Goal: Information Seeking & Learning: Find specific page/section

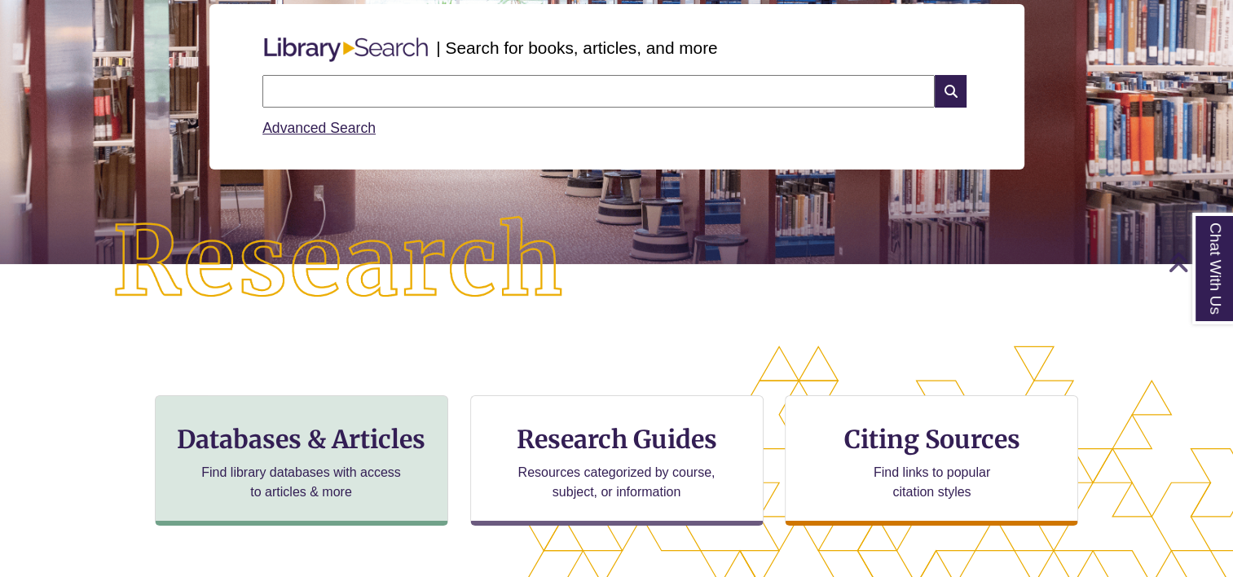
scroll to position [408, 0]
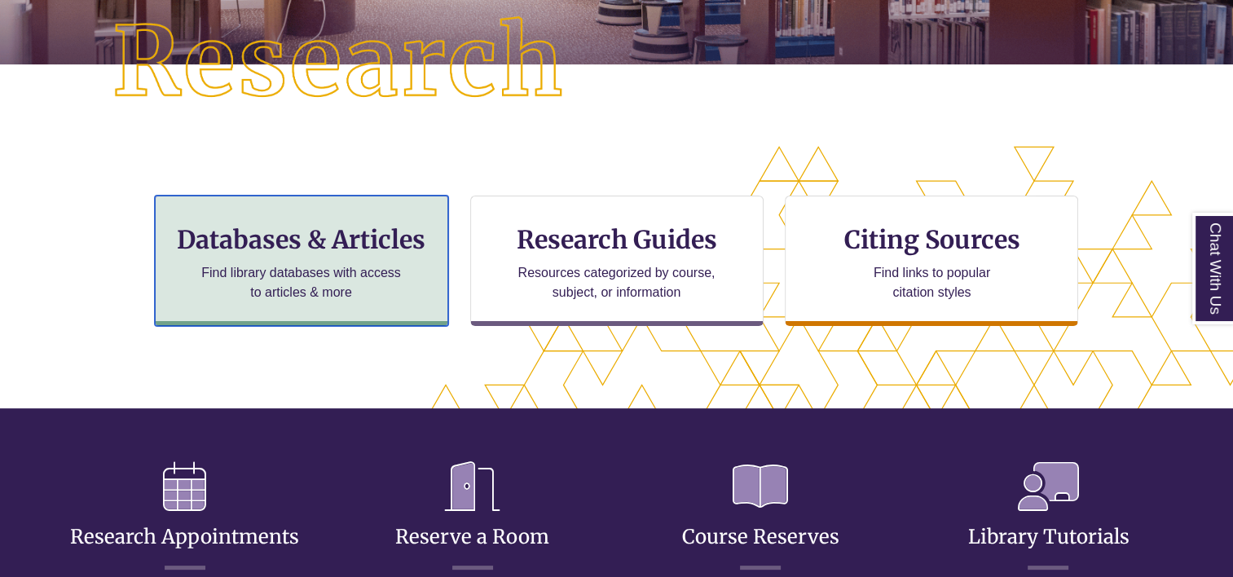
click at [320, 267] on p "Find library databases with access to articles & more" at bounding box center [301, 282] width 213 height 39
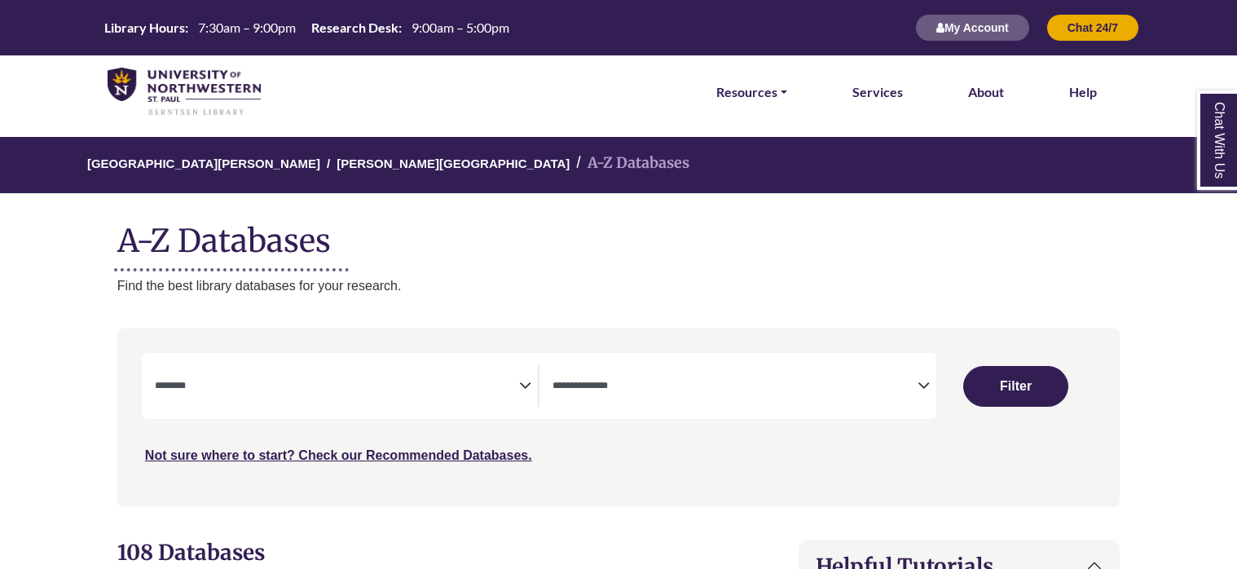
select select "Database Subject Filter"
select select "Database Types Filter"
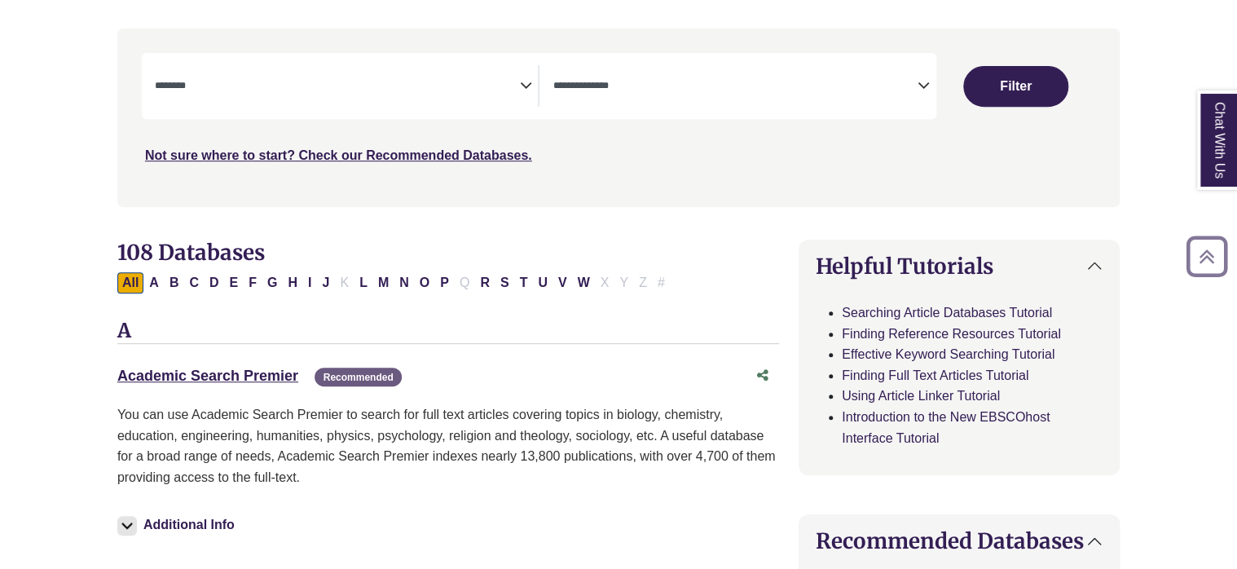
scroll to position [489, 0]
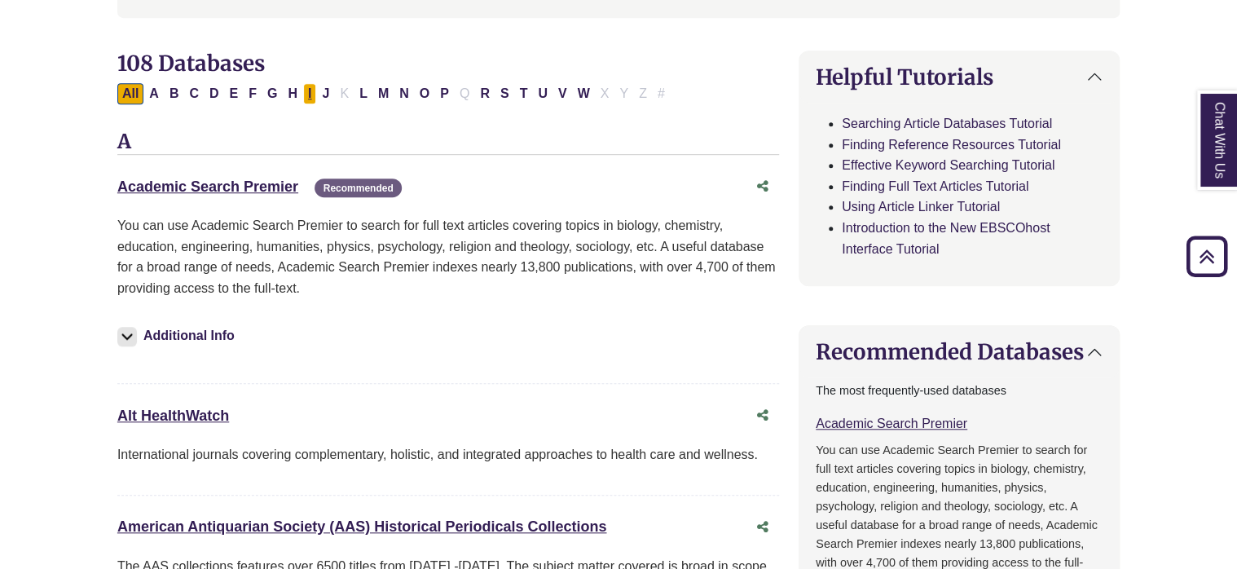
click at [303, 88] on button "I" at bounding box center [309, 93] width 13 height 21
select select "Database Subject Filter"
select select "Database Types Filter"
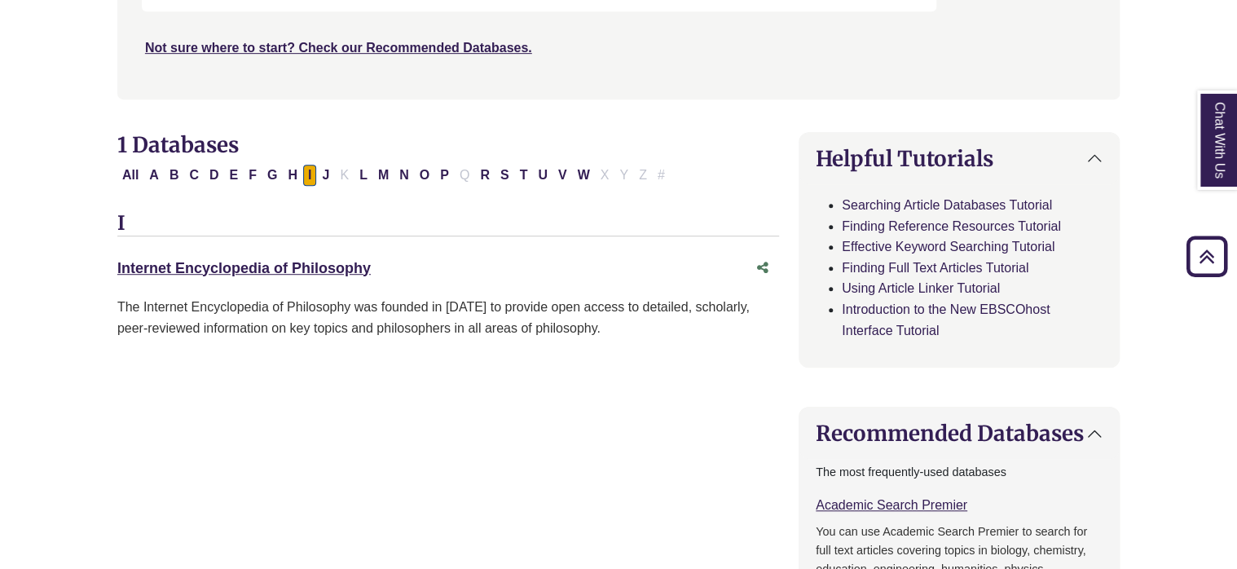
scroll to position [408, 0]
